Goal: Information Seeking & Learning: Find specific page/section

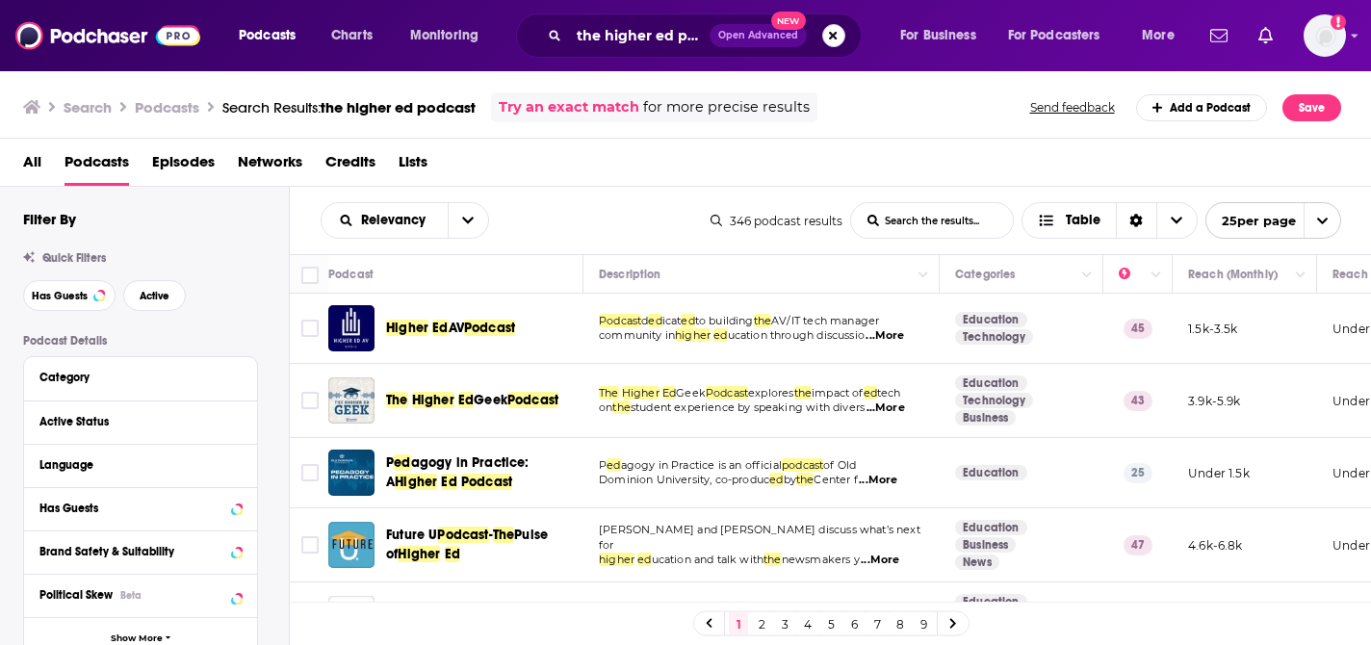
drag, startPoint x: 830, startPoint y: 33, endPoint x: 718, endPoint y: 39, distance: 111.9
click at [830, 33] on button "Search podcasts, credits, & more..." at bounding box center [833, 35] width 23 height 23
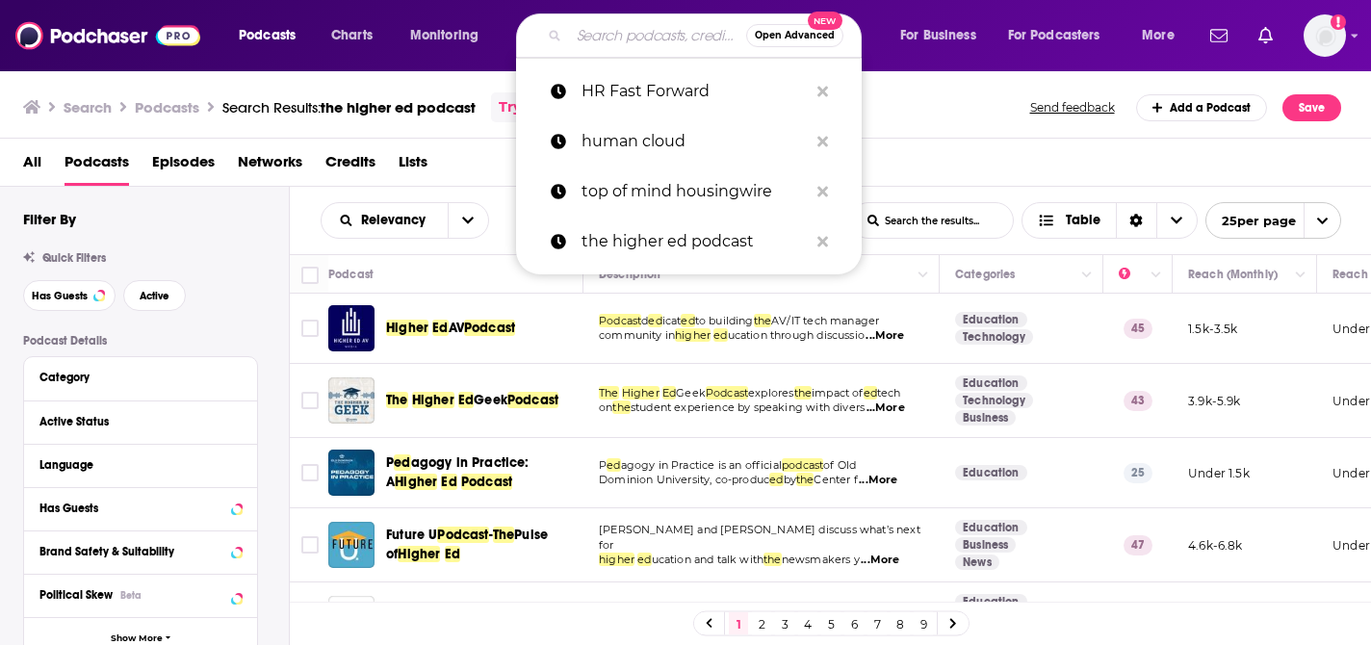
click at [658, 39] on input "Search podcasts, credits, & more..." at bounding box center [657, 35] width 177 height 31
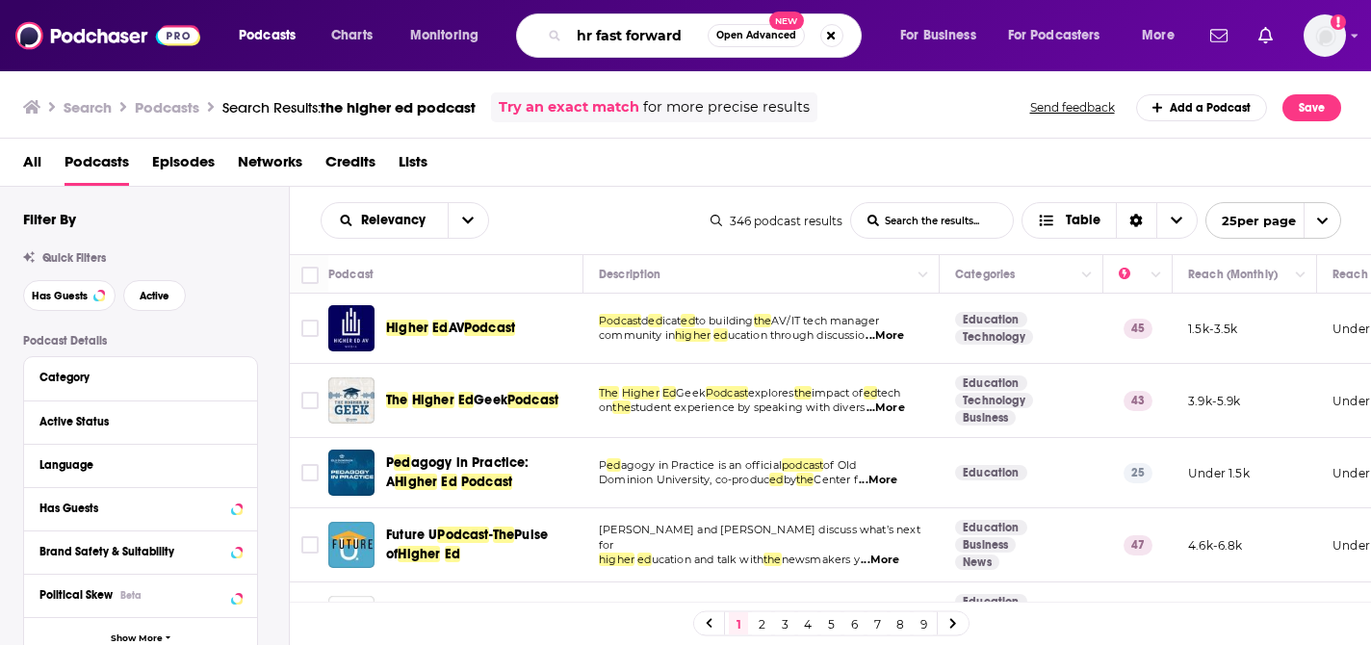
type input "hr fast forward"
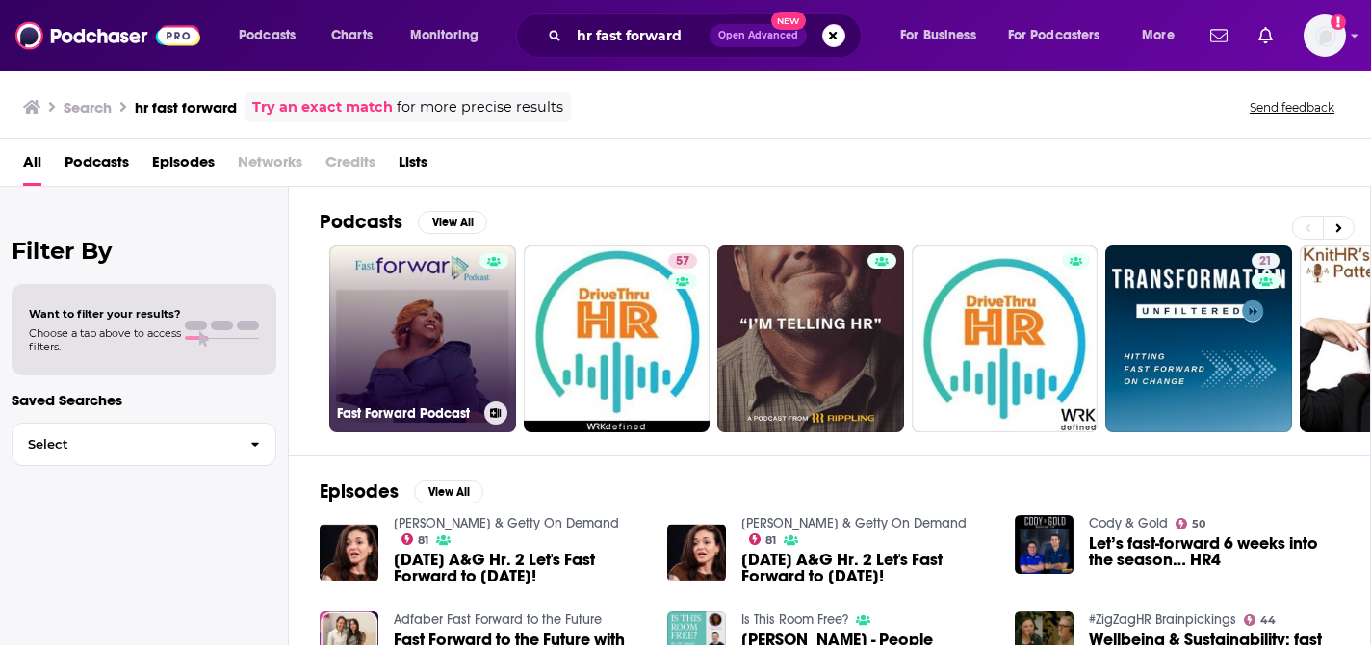
click at [386, 263] on link "Fast Forward Podcast" at bounding box center [422, 339] width 187 height 187
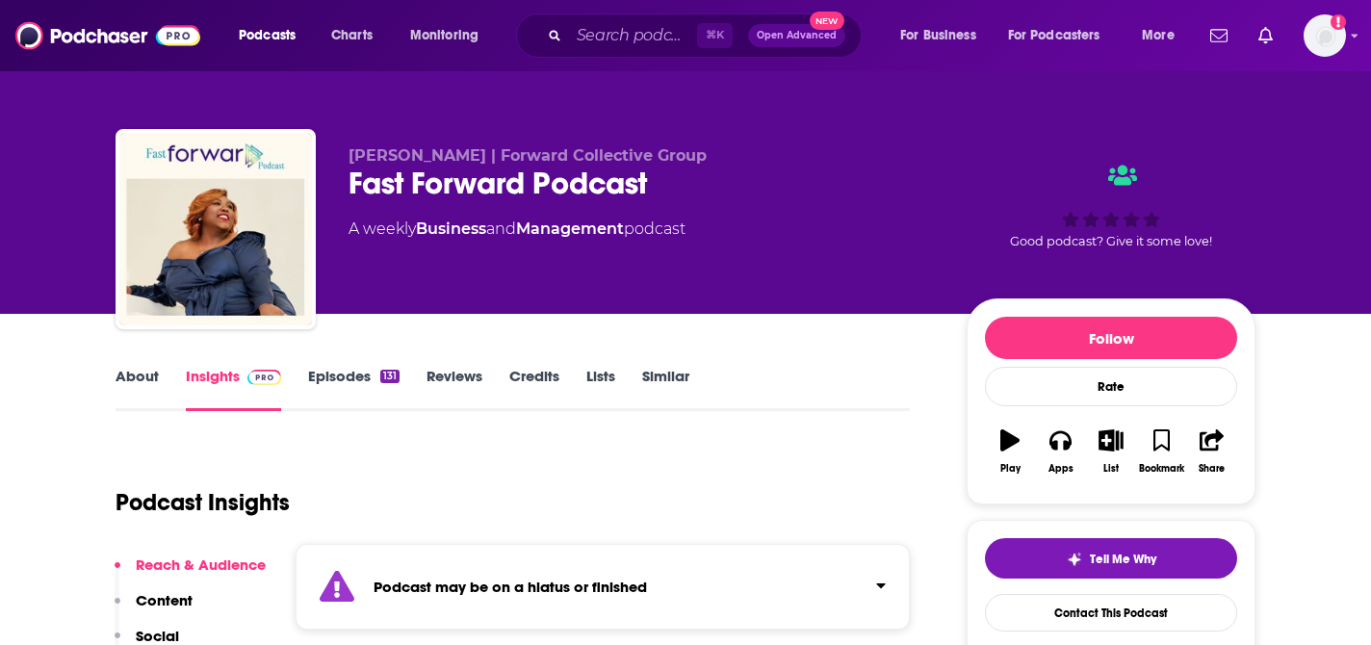
click at [341, 380] on link "Episodes 131" at bounding box center [353, 389] width 91 height 44
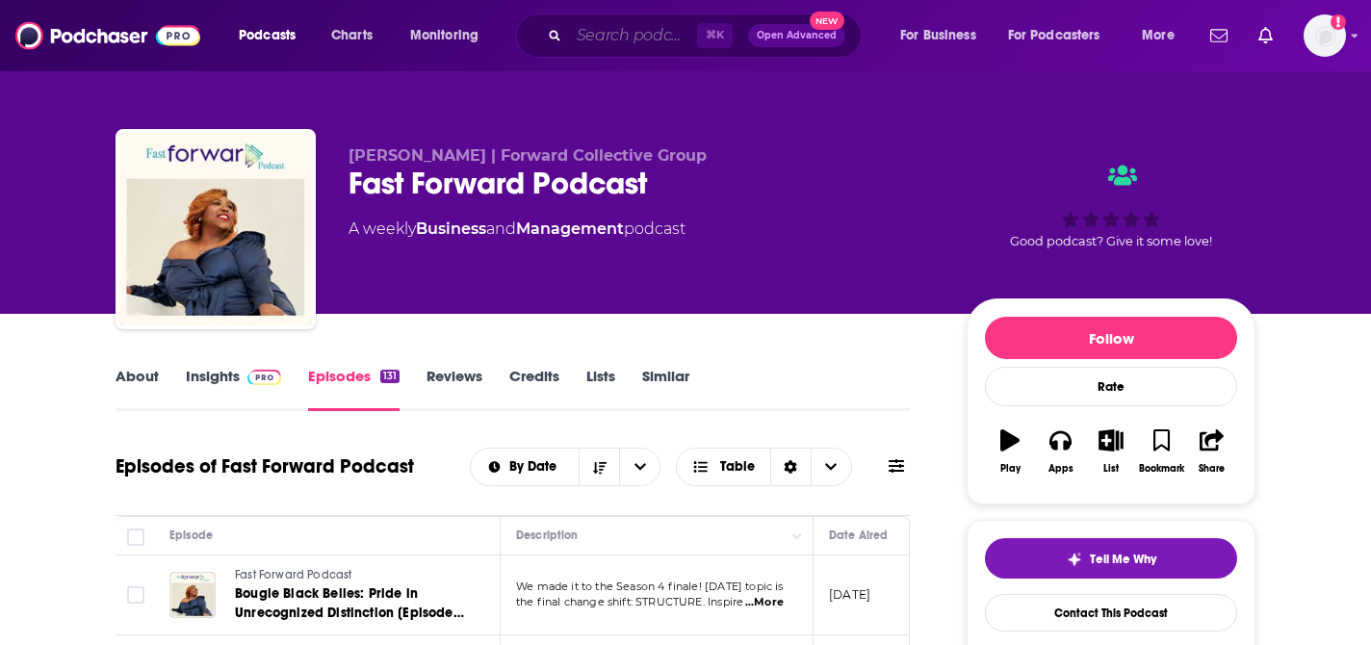
click at [582, 26] on input "Search podcasts, credits, & more..." at bounding box center [633, 35] width 128 height 31
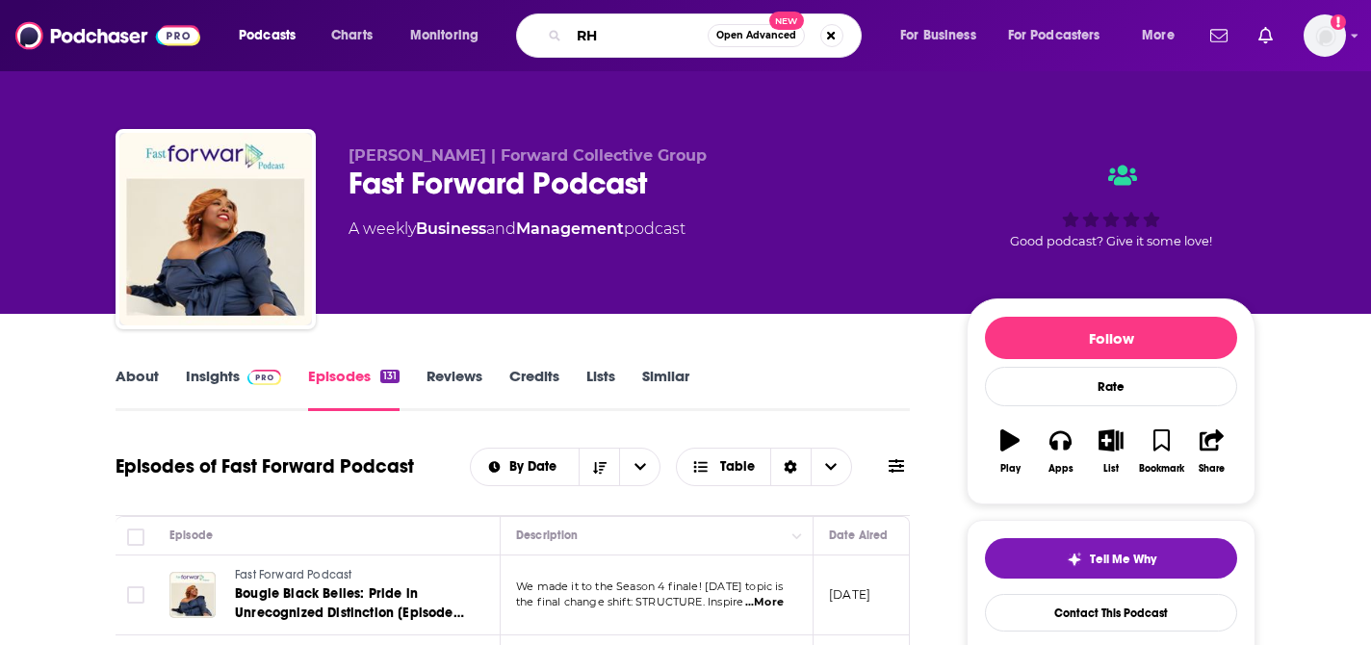
type input "R"
type input "HR Fast Forward"
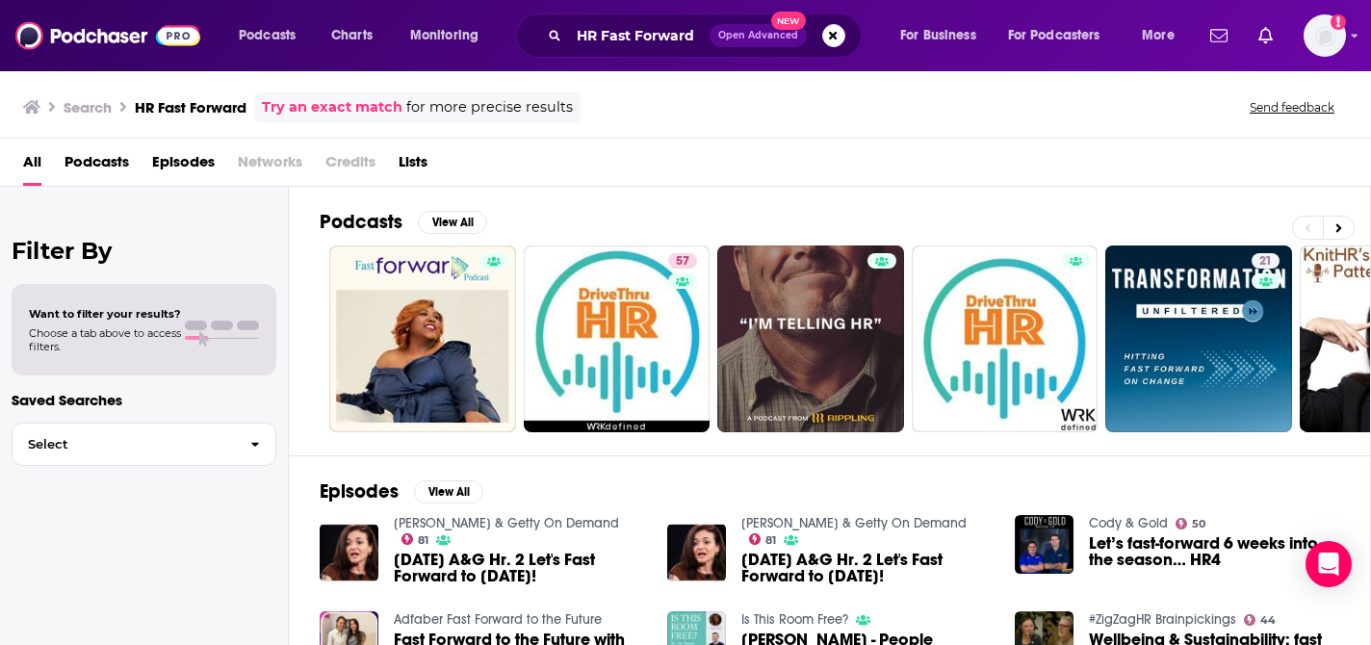
click at [108, 163] on span "Podcasts" at bounding box center [97, 165] width 65 height 39
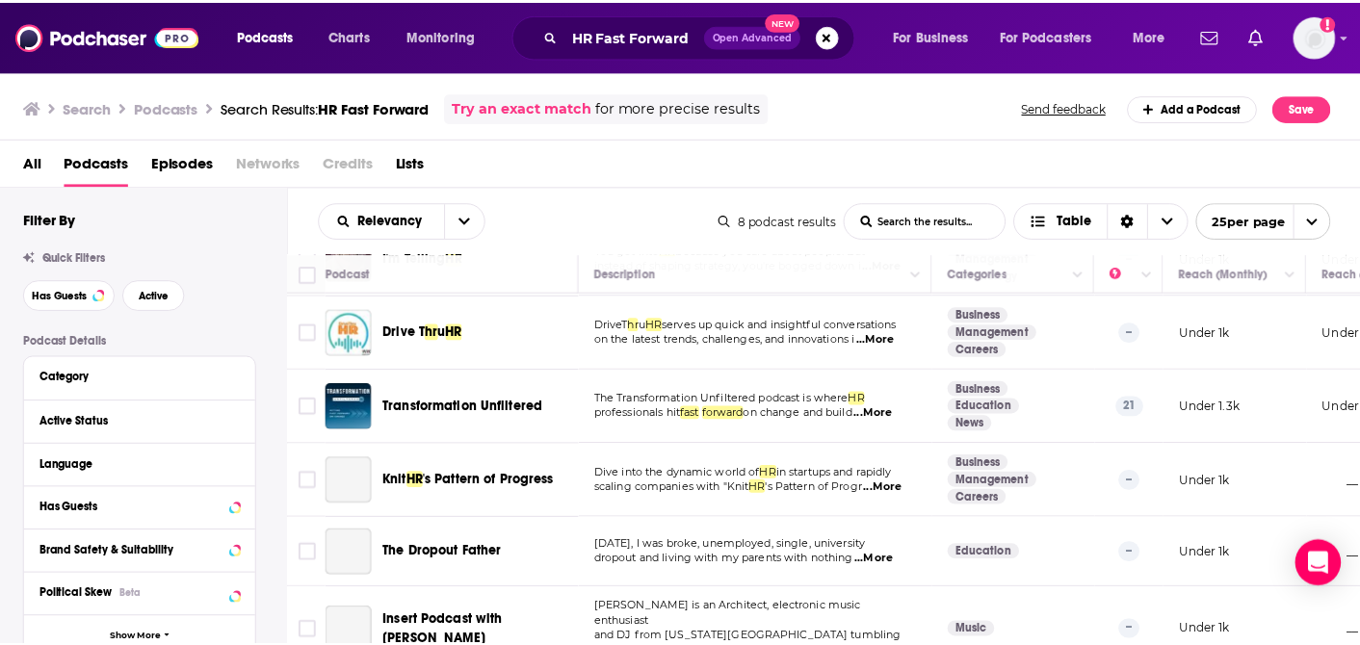
scroll to position [225, 0]
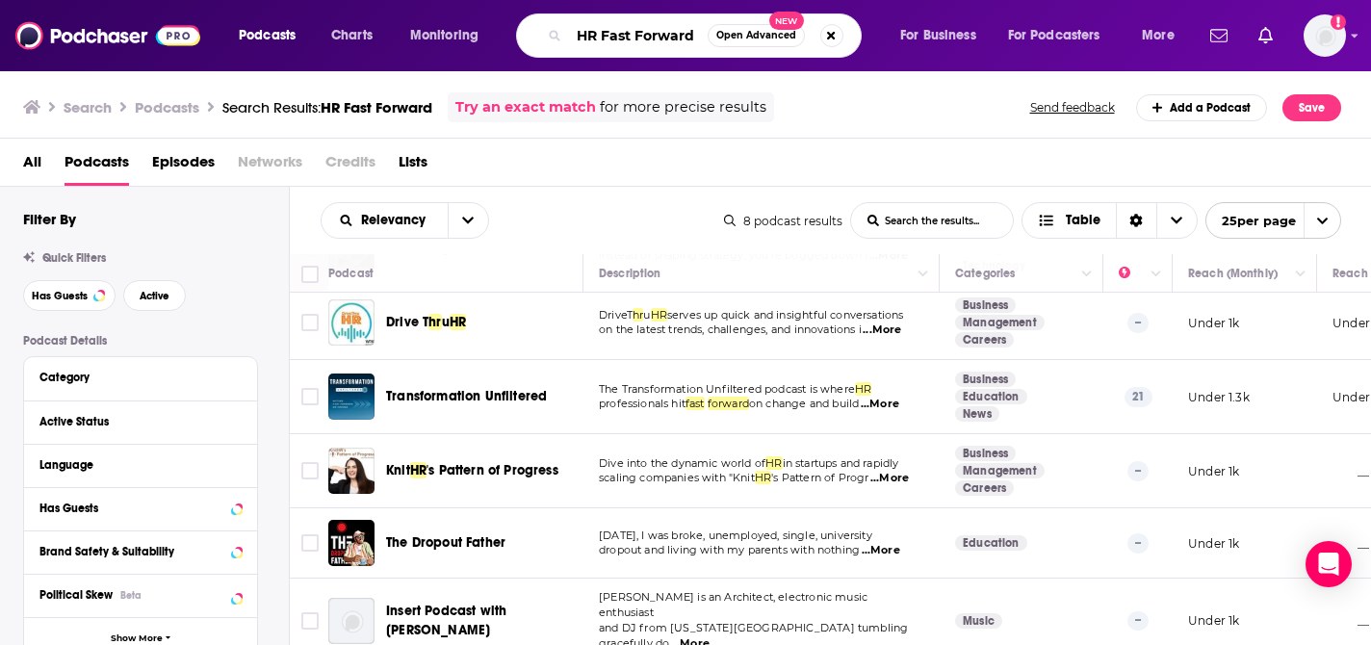
click at [576, 33] on input "HR Fast Forward" at bounding box center [638, 35] width 139 height 31
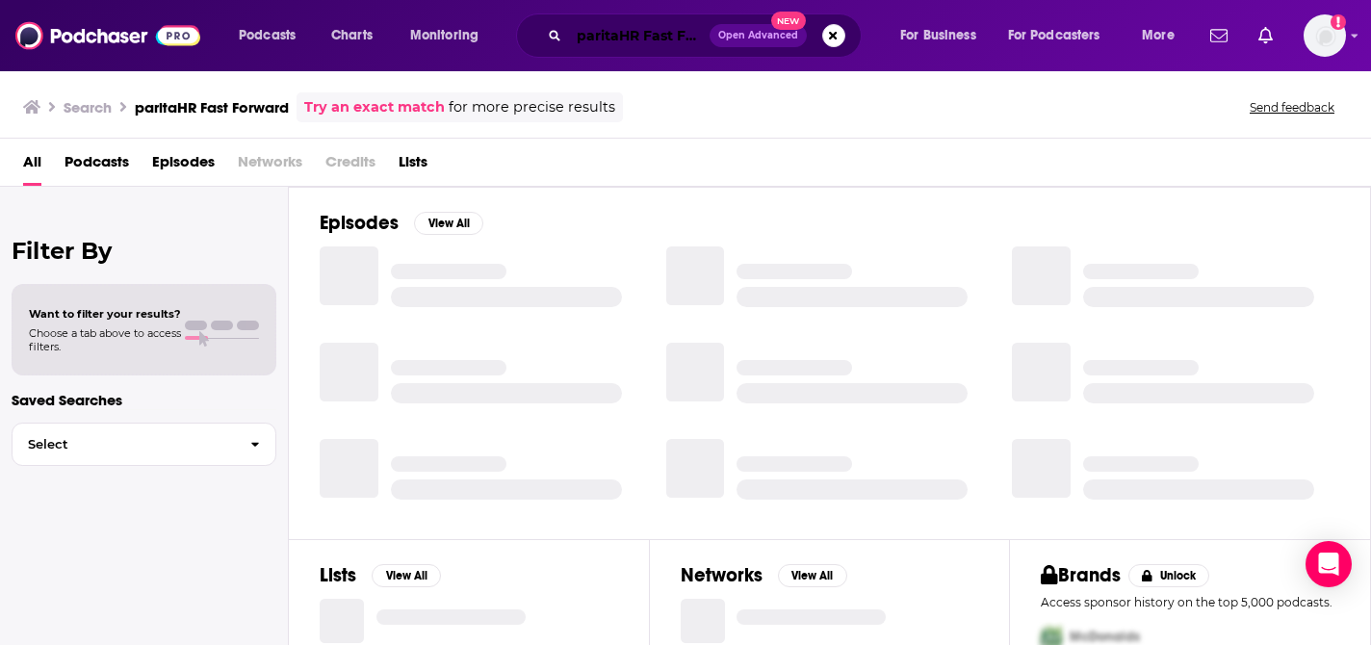
drag, startPoint x: 617, startPoint y: 39, endPoint x: 632, endPoint y: 49, distance: 17.9
click at [617, 39] on input "paritaHR Fast Forward" at bounding box center [639, 35] width 141 height 31
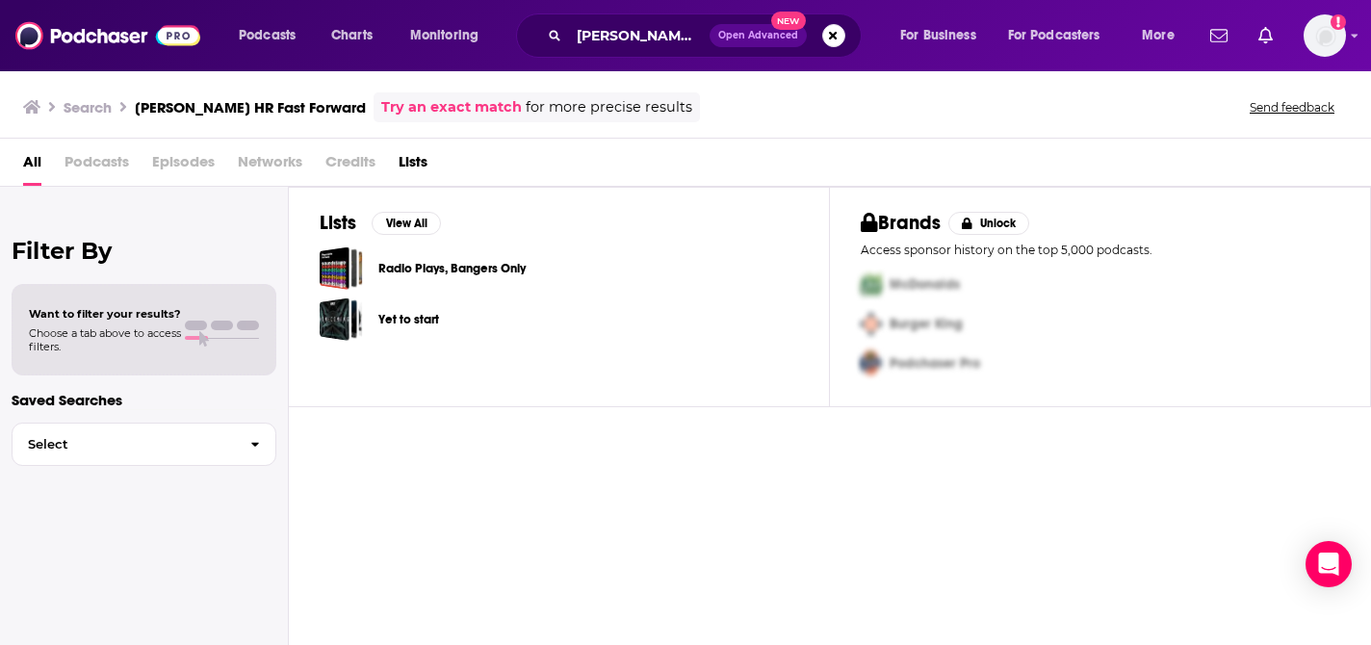
click at [106, 167] on span "Podcasts" at bounding box center [97, 165] width 65 height 39
click at [100, 164] on span "Podcasts" at bounding box center [97, 165] width 65 height 39
drag, startPoint x: 96, startPoint y: 163, endPoint x: 108, endPoint y: 159, distance: 12.2
click at [95, 163] on span "Podcasts" at bounding box center [97, 165] width 65 height 39
drag, startPoint x: 606, startPoint y: 44, endPoint x: 571, endPoint y: 22, distance: 41.1
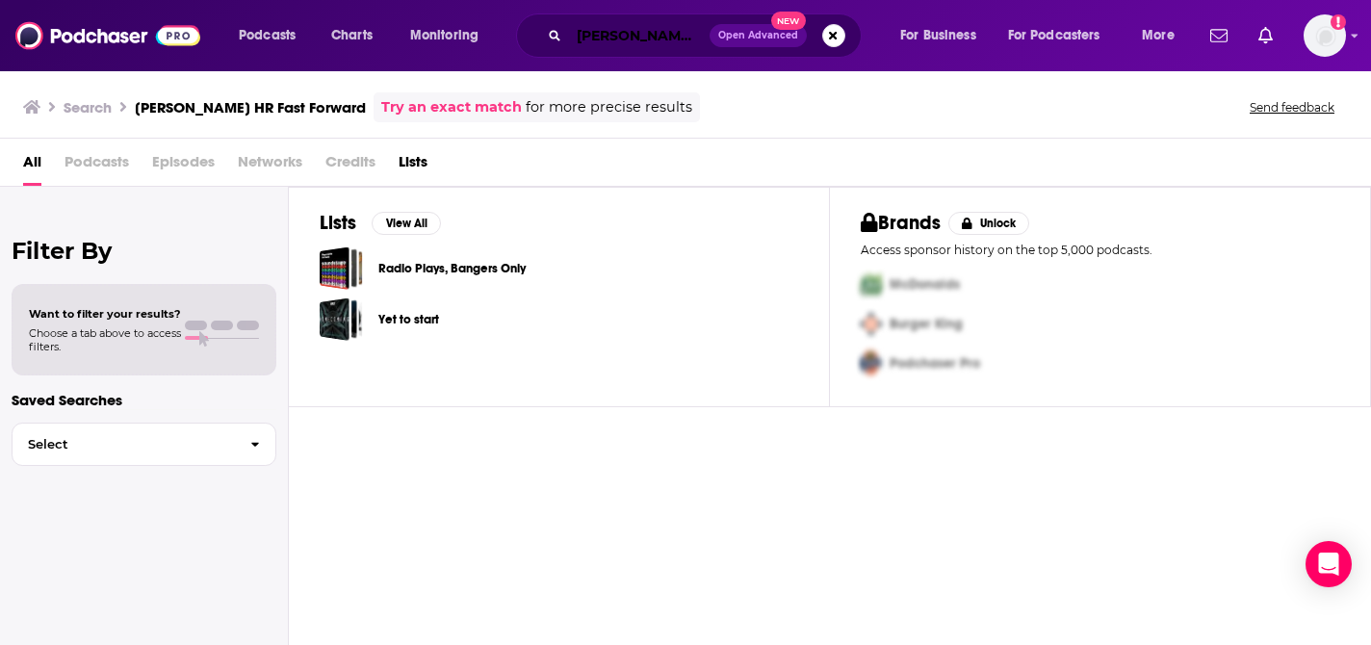
click at [604, 44] on input "[PERSON_NAME] HR Fast Forward" at bounding box center [639, 35] width 141 height 31
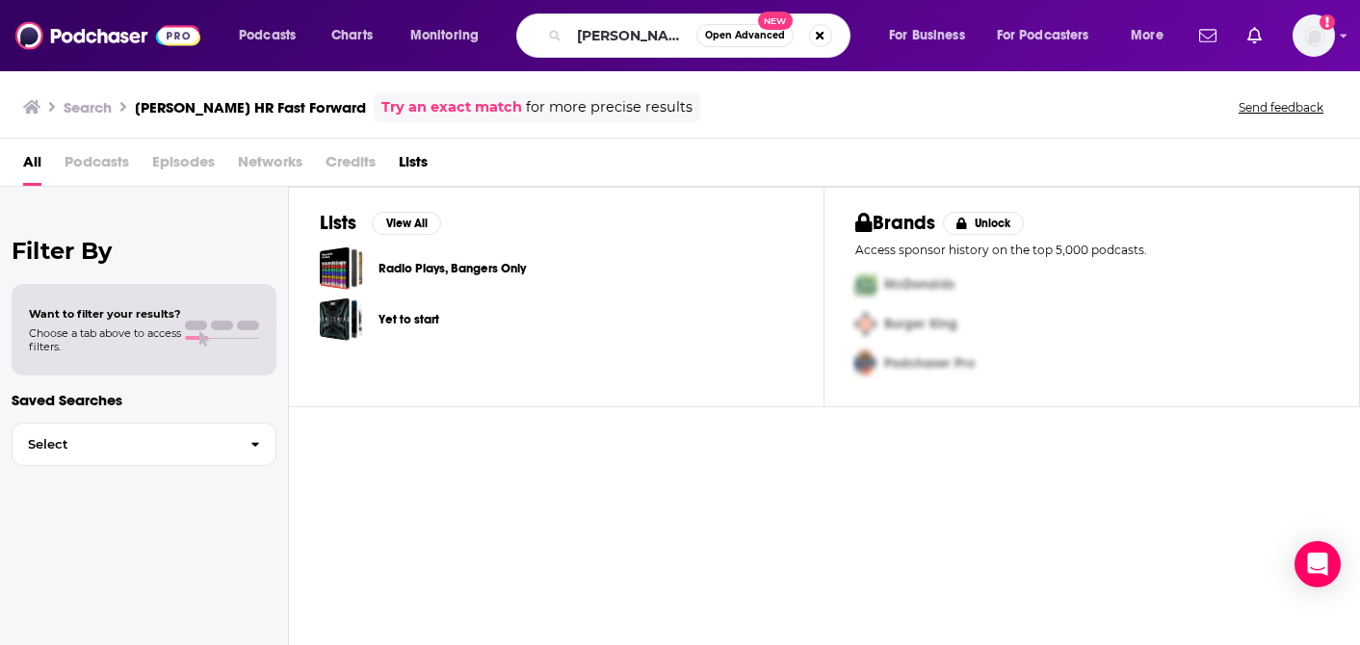
click at [1354, 36] on div "Podcasts Charts Monitoring [PERSON_NAME] HR Fast Forward Open Advanced New For …" at bounding box center [680, 35] width 1360 height 71
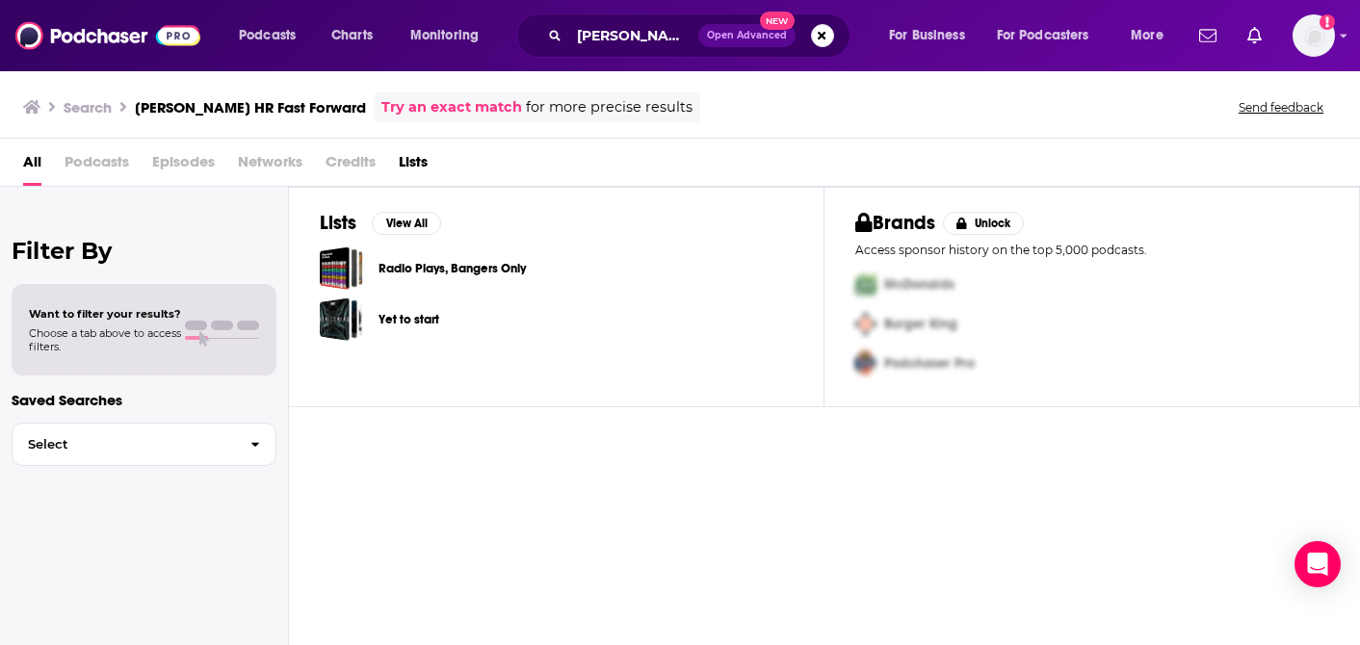
click at [1355, 39] on div "Podcasts Charts Monitoring [PERSON_NAME] HR Fast Forward Open Advanced New For …" at bounding box center [680, 35] width 1360 height 71
click at [1344, 38] on icon "Show profile menu" at bounding box center [1344, 36] width 8 height 12
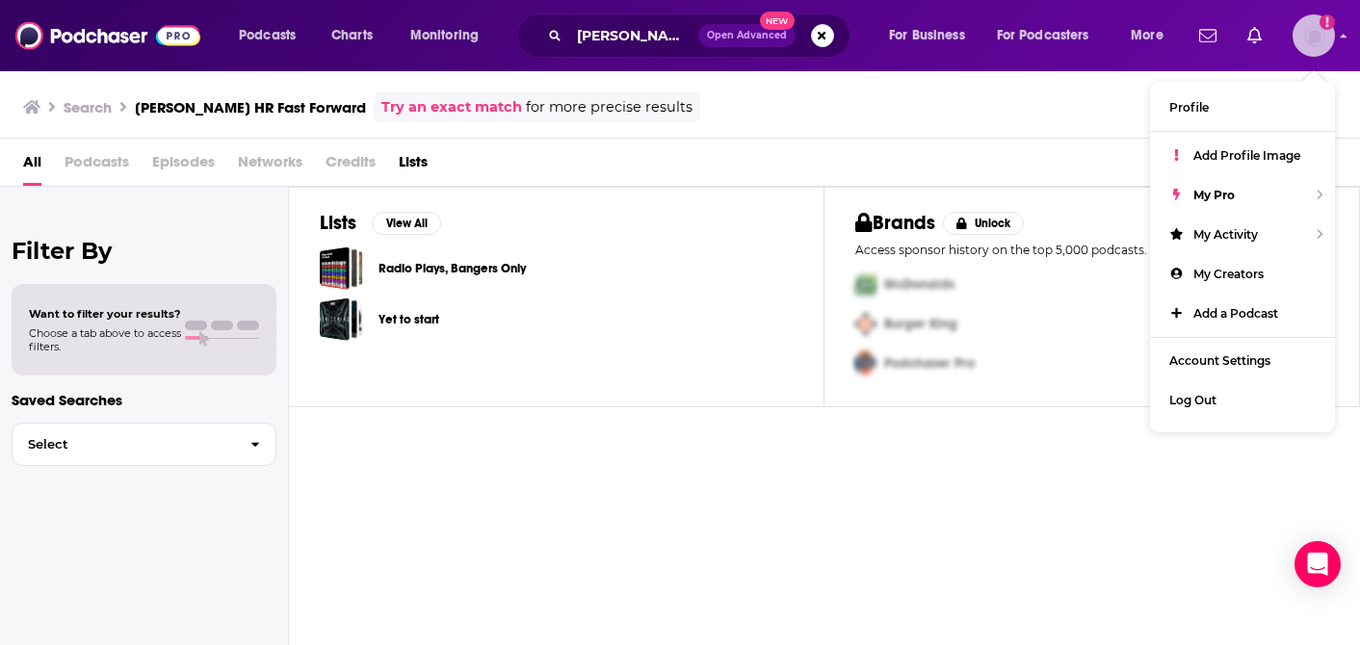
click at [1344, 38] on icon "Show profile menu" at bounding box center [1344, 36] width 7 height 4
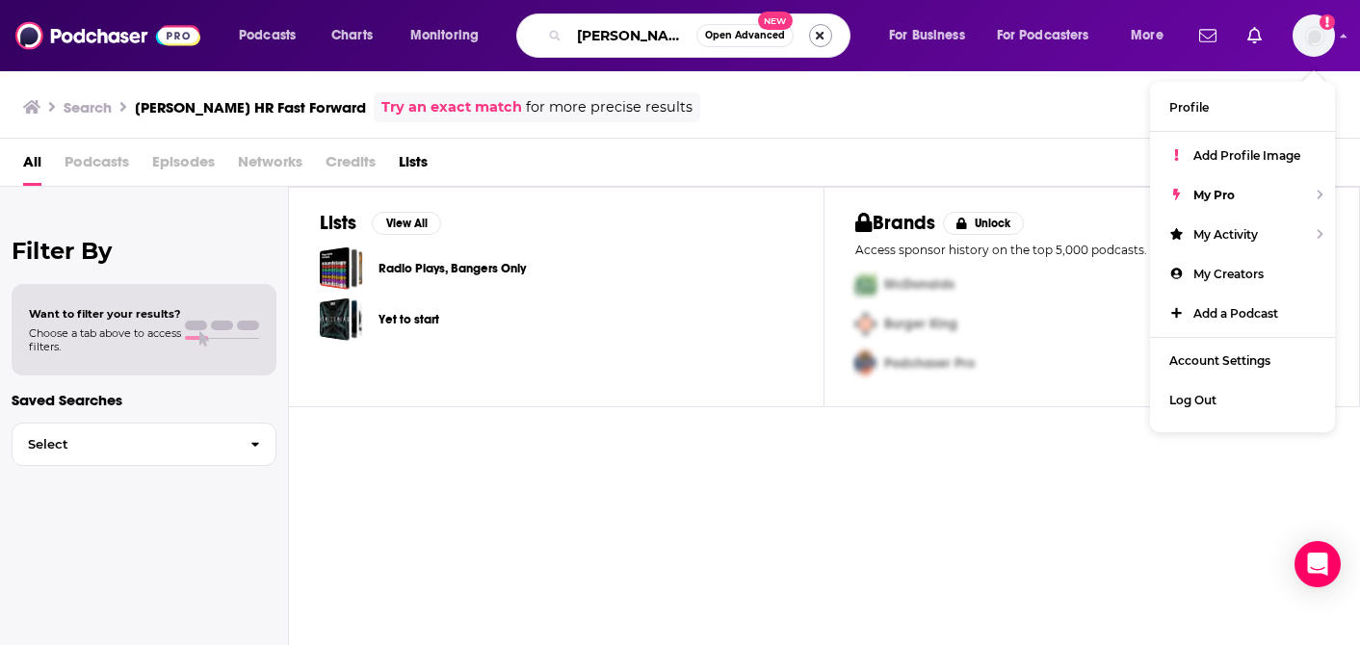
scroll to position [0, 53]
drag, startPoint x: 625, startPoint y: 33, endPoint x: 836, endPoint y: 45, distance: 211.3
click at [833, 45] on div "[PERSON_NAME] HR Fast Forward Open Advanced New" at bounding box center [683, 35] width 334 height 44
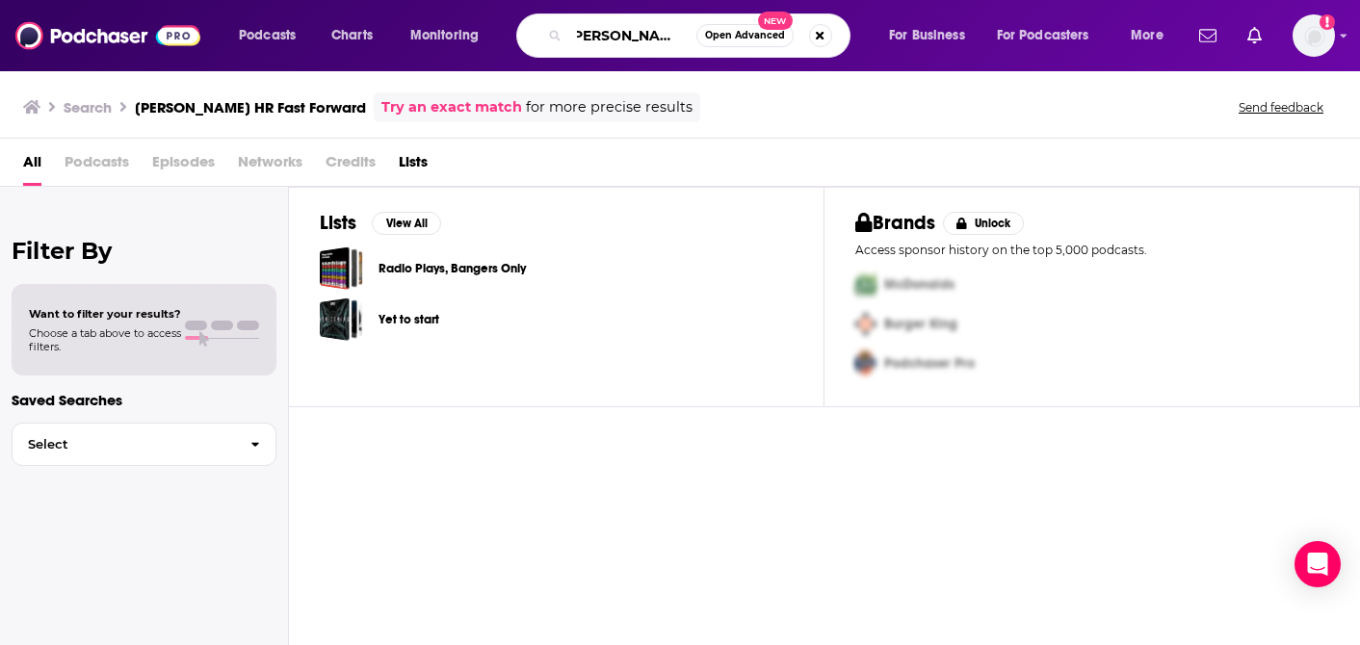
scroll to position [0, 0]
type input "[PERSON_NAME]"
